Goal: Information Seeking & Learning: Check status

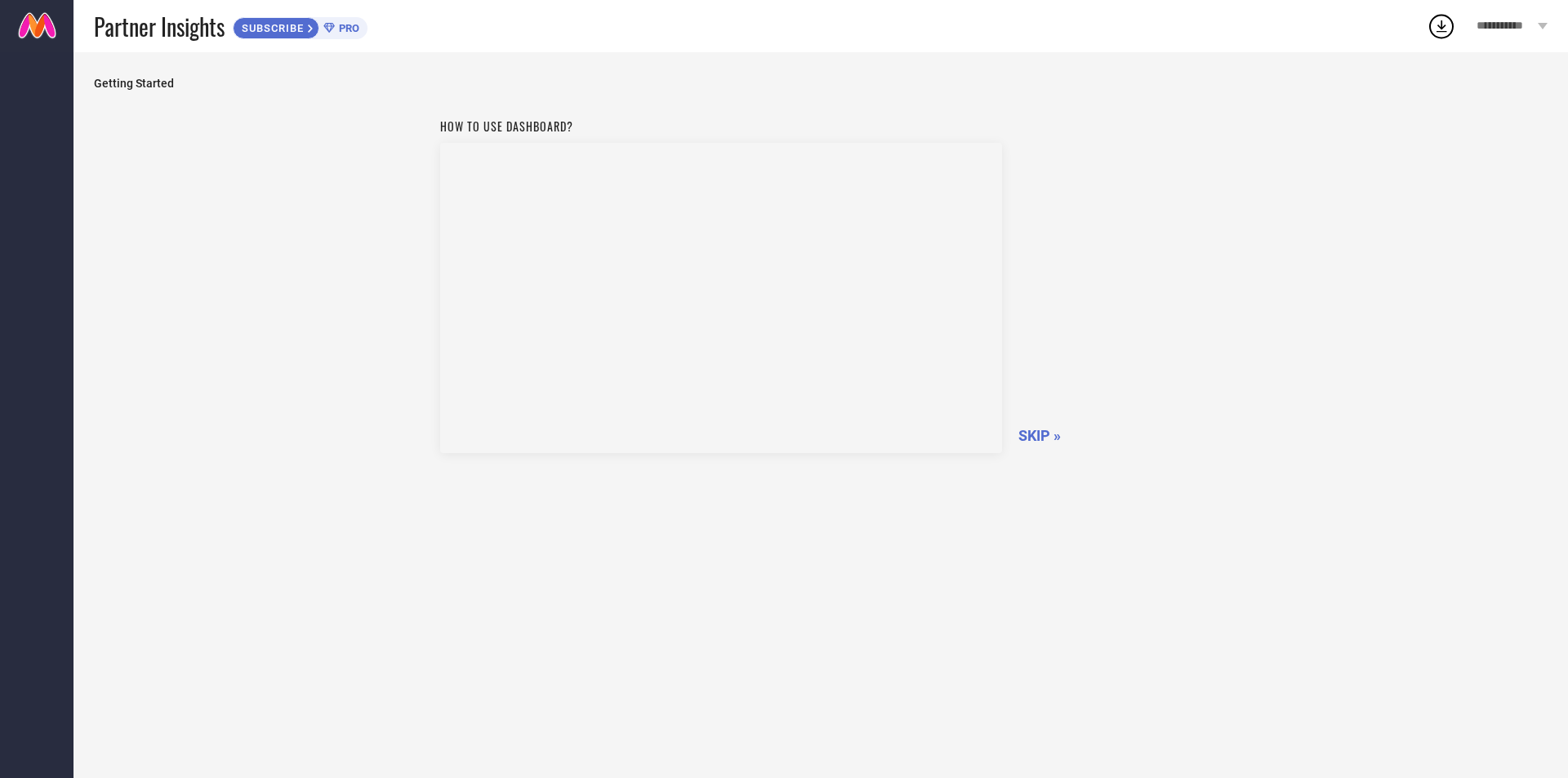
click at [1036, 436] on span "SKIP »" at bounding box center [1039, 435] width 42 height 17
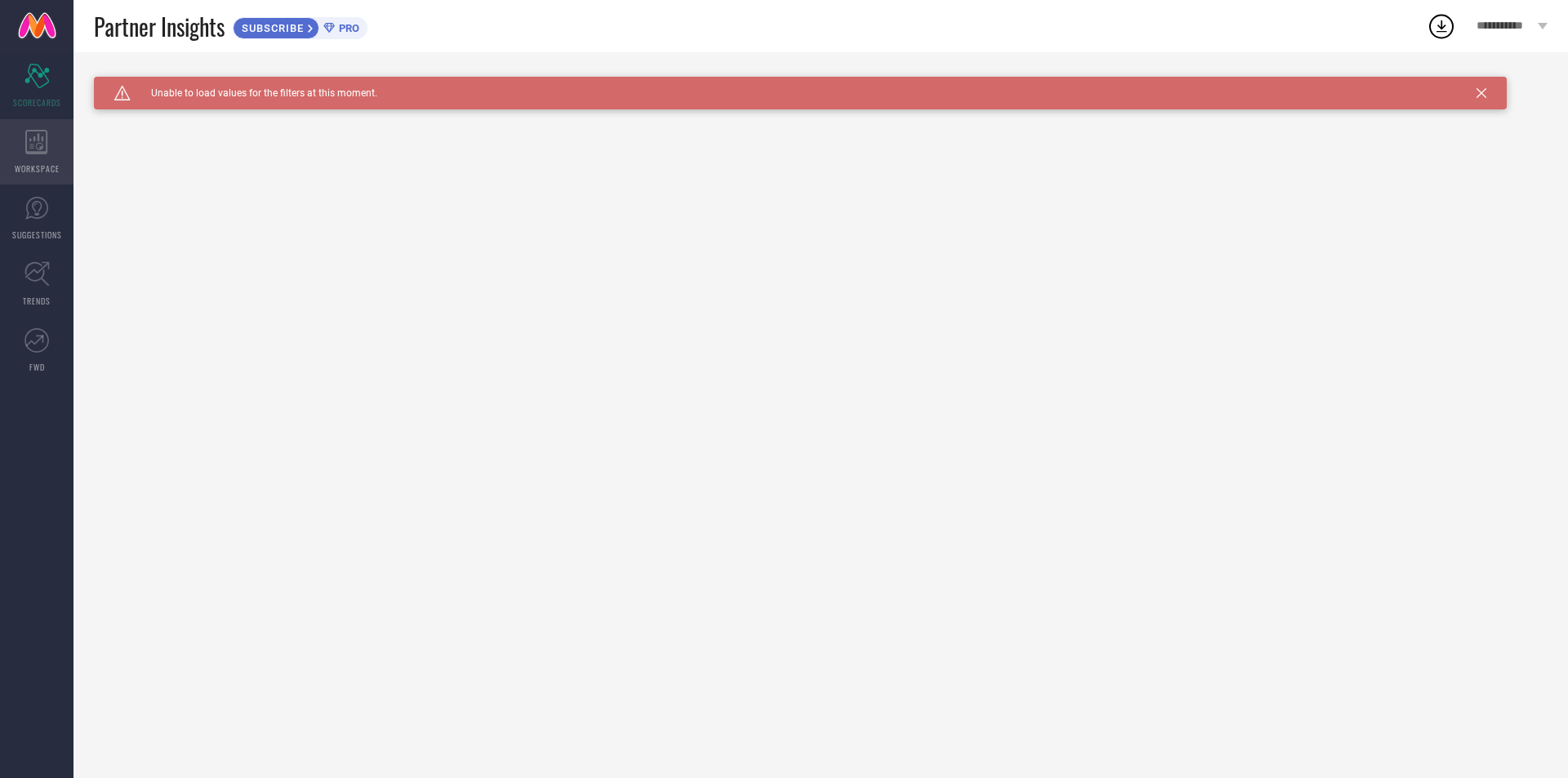
click at [50, 140] on div "WORKSPACE" at bounding box center [36, 151] width 74 height 65
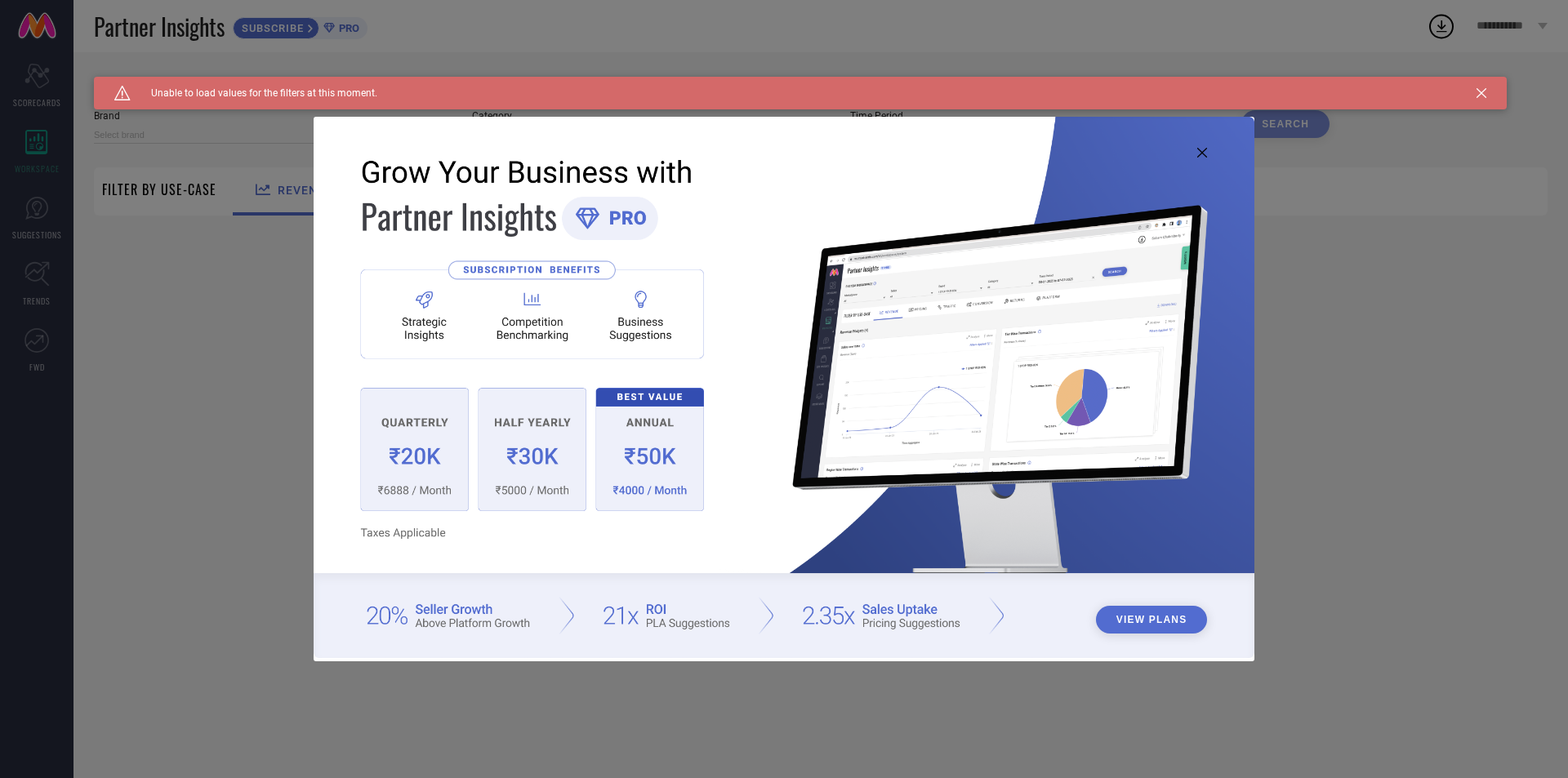
type input "1 STOP FASHION"
type input "All"
click at [36, 238] on div "View Plans" at bounding box center [784, 389] width 1568 height 778
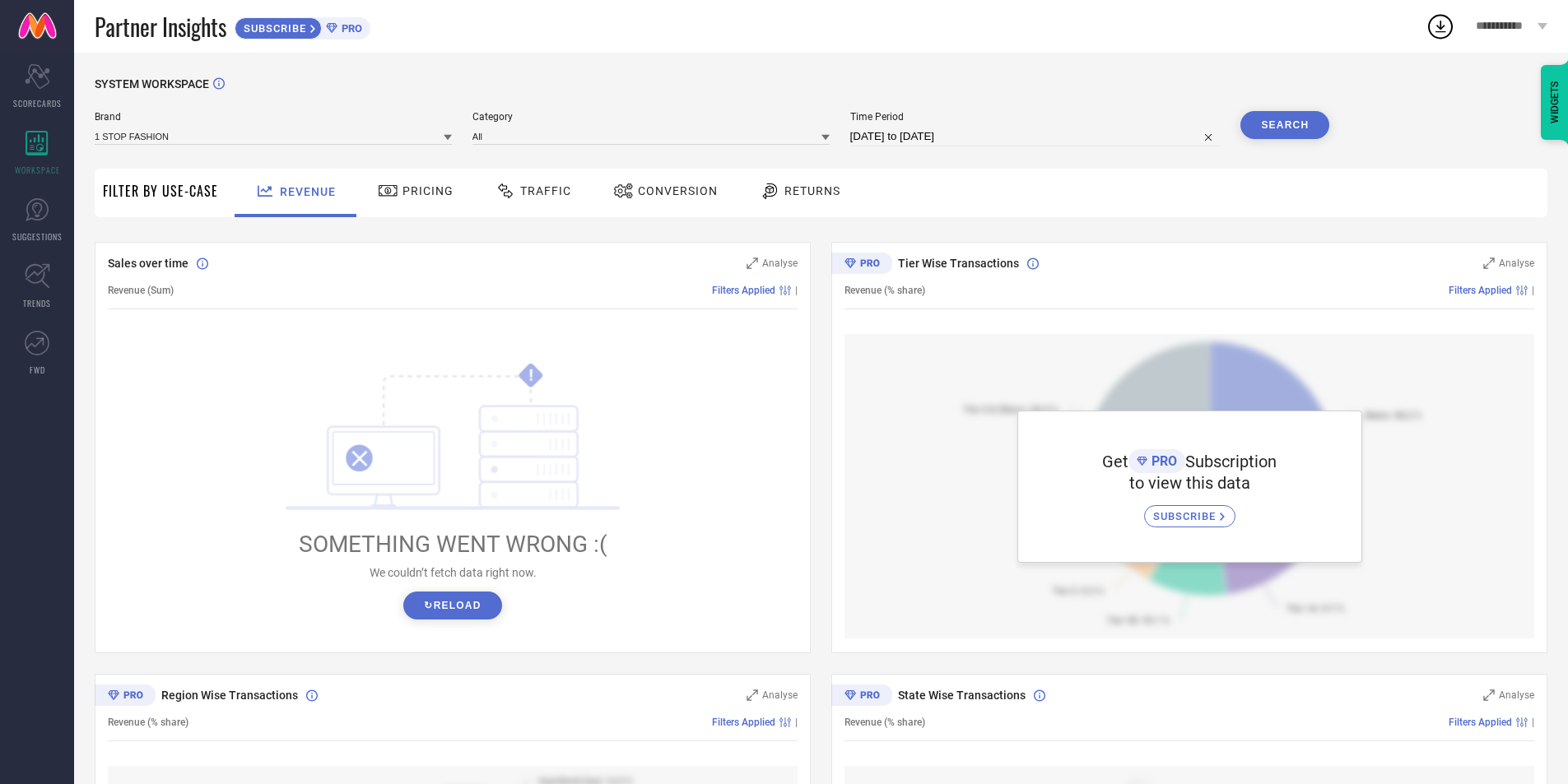
click at [383, 191] on icon at bounding box center [388, 191] width 18 height 12
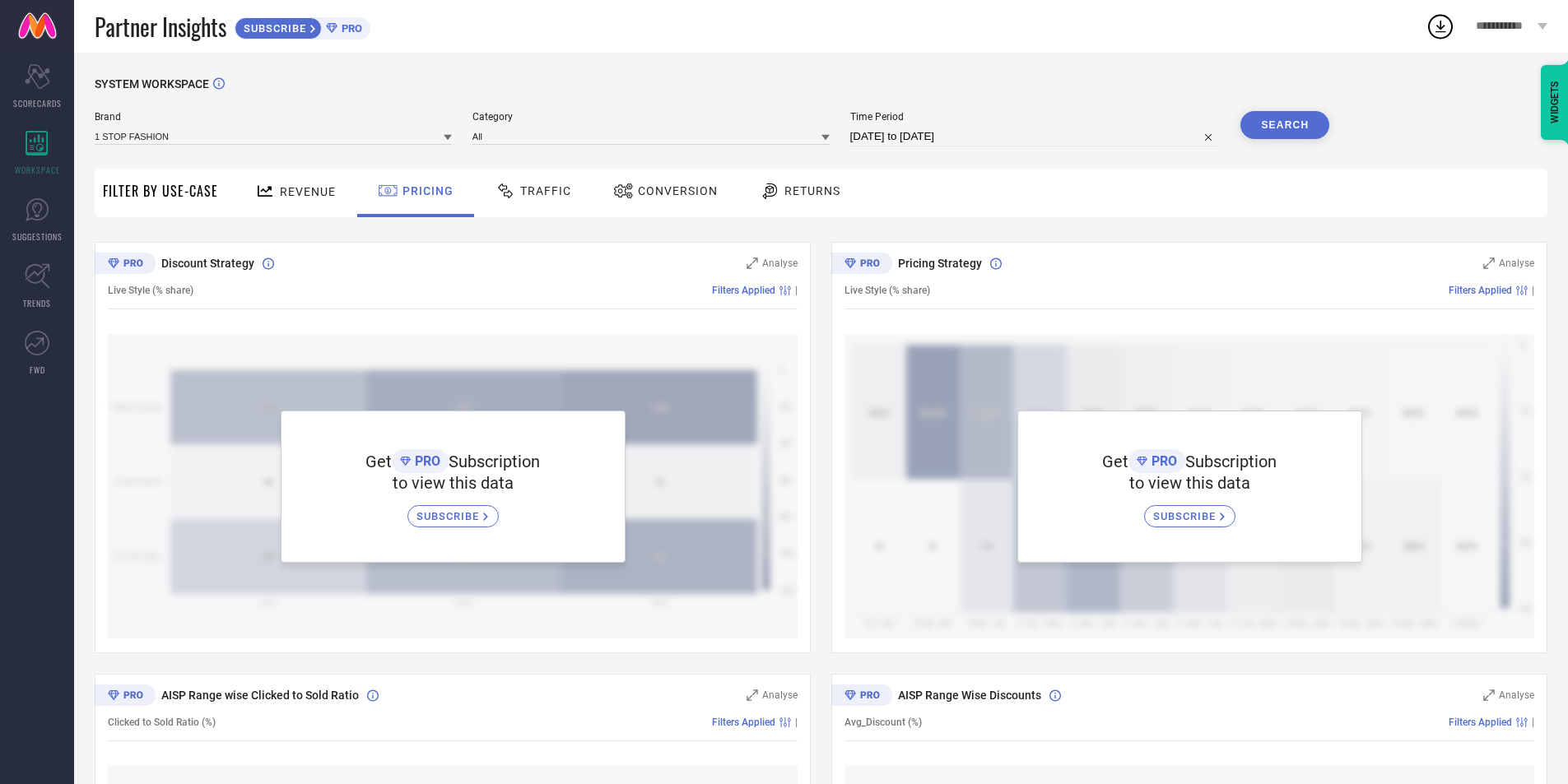
click at [558, 198] on span "Traffic" at bounding box center [545, 191] width 51 height 13
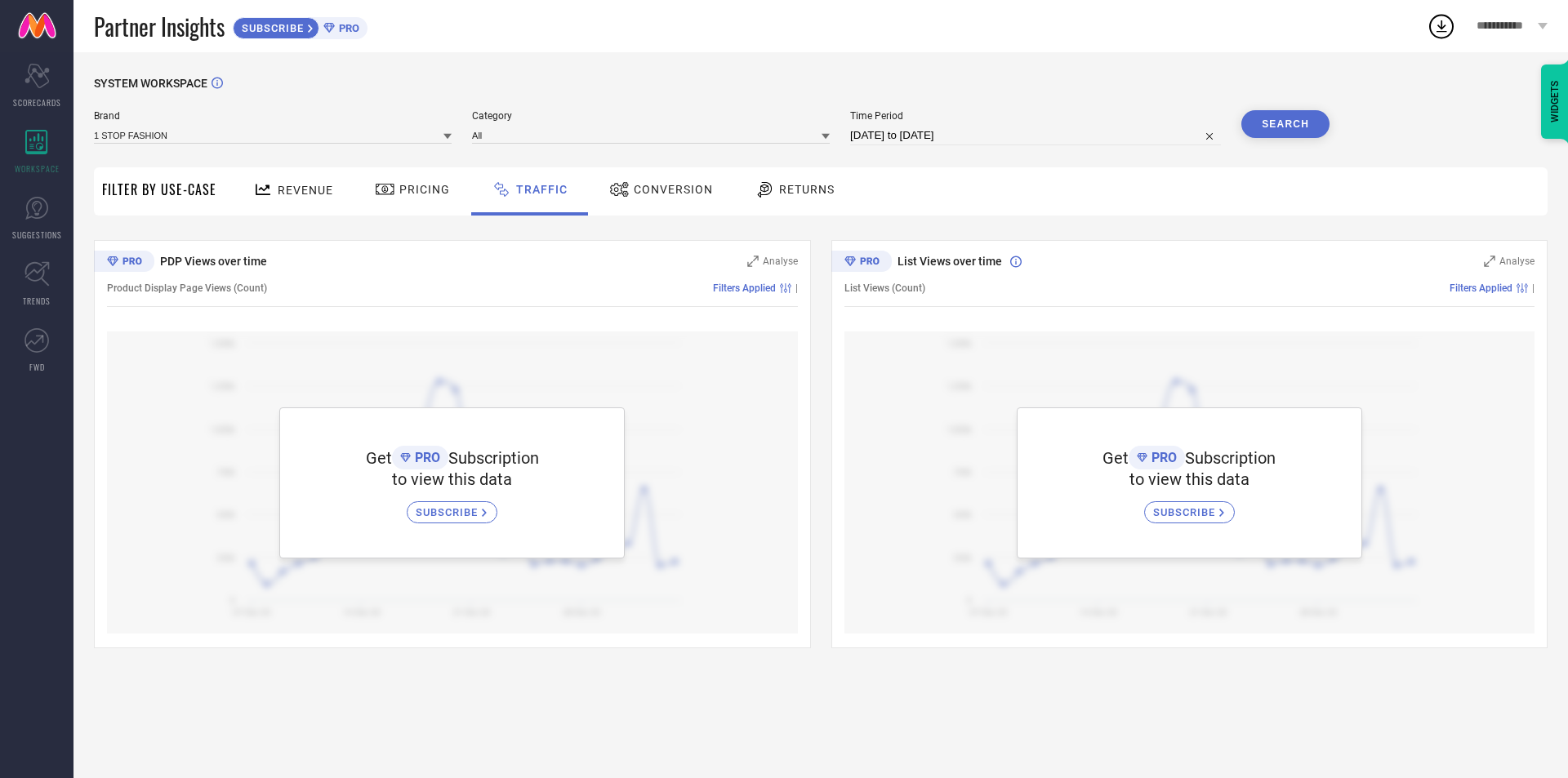
click at [771, 180] on div "Returns" at bounding box center [795, 190] width 89 height 28
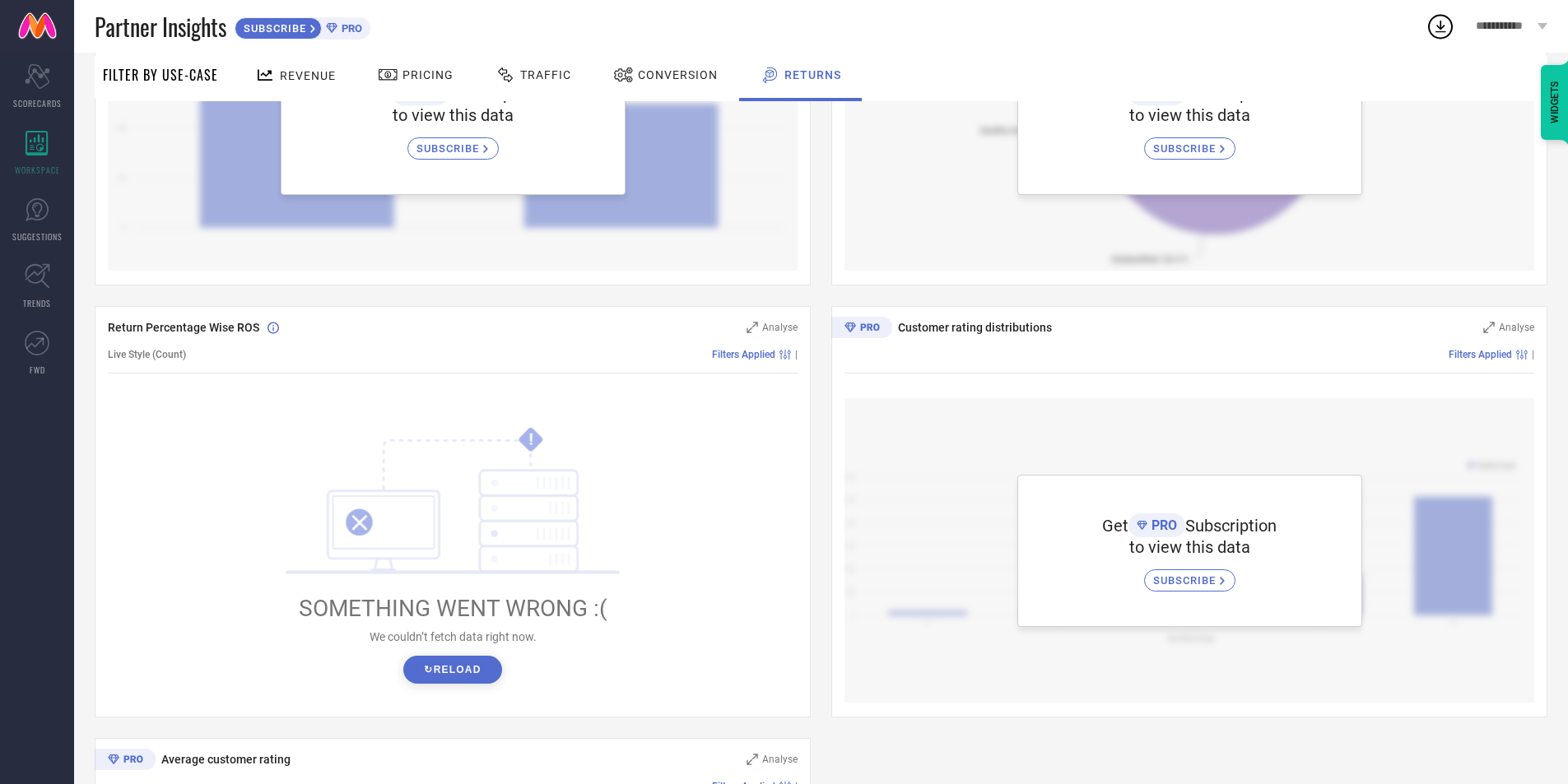
scroll to position [494, 0]
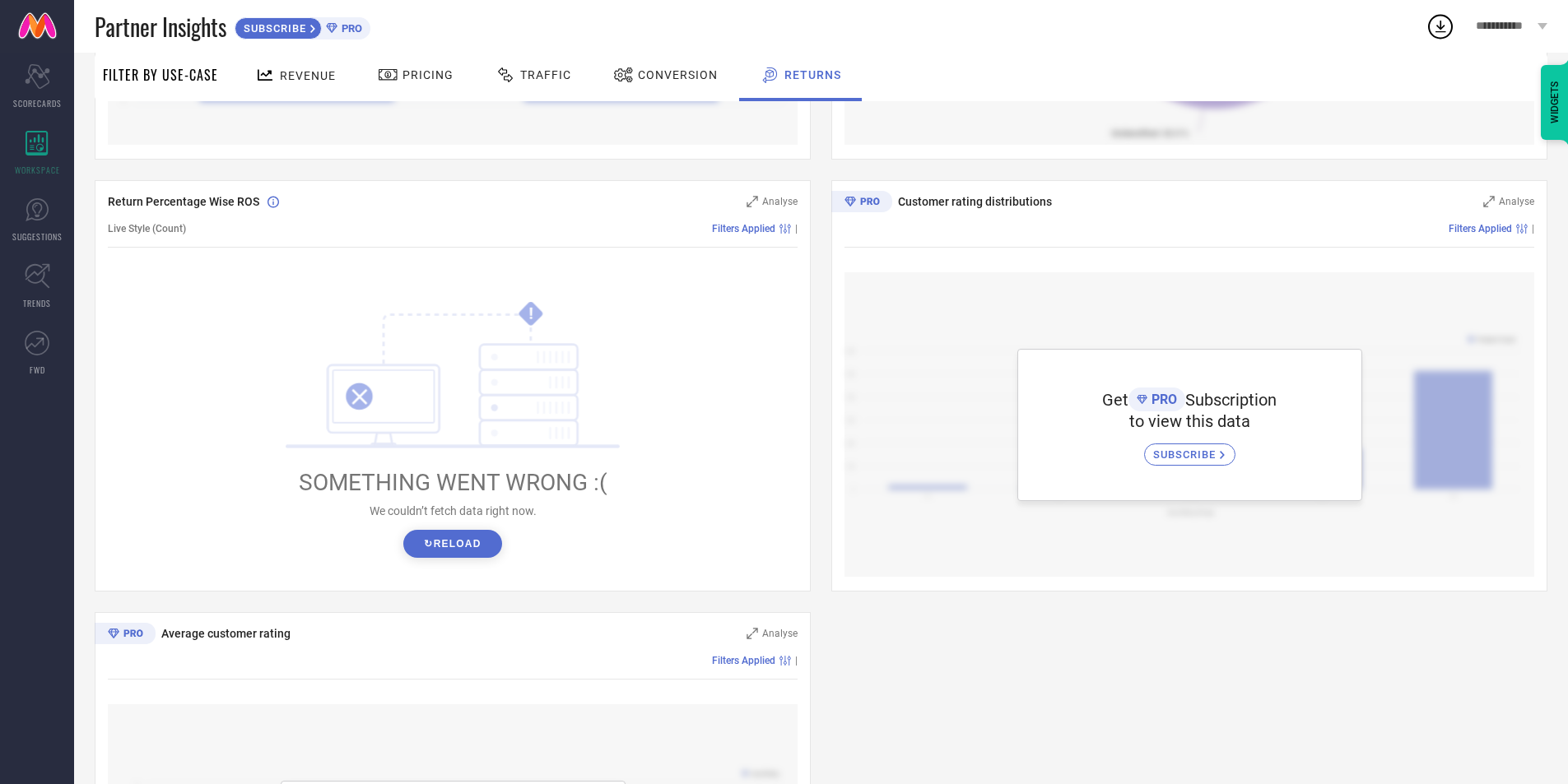
click at [454, 540] on button "↻ Reload" at bounding box center [451, 544] width 98 height 28
click at [1190, 459] on span "SUBSCRIBE" at bounding box center [1187, 455] width 67 height 13
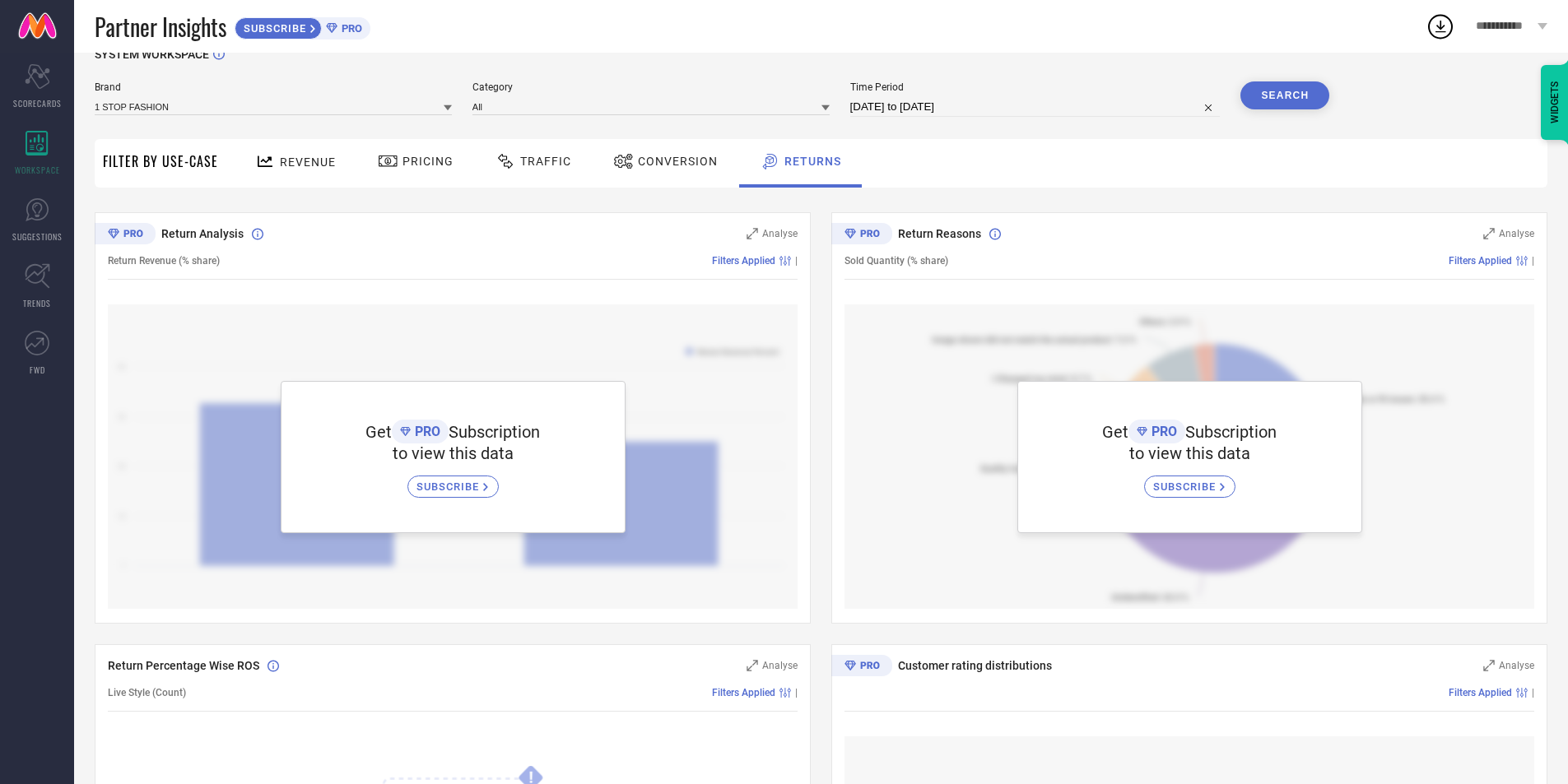
scroll to position [0, 0]
